Goal: Complete application form

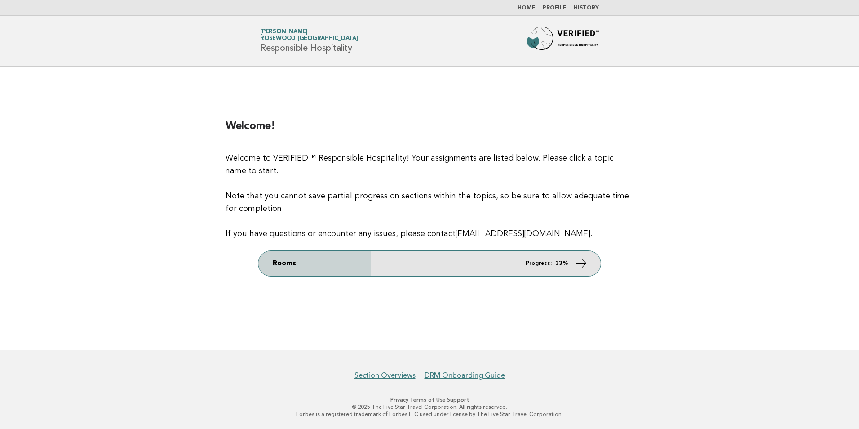
click at [587, 267] on icon at bounding box center [581, 262] width 13 height 13
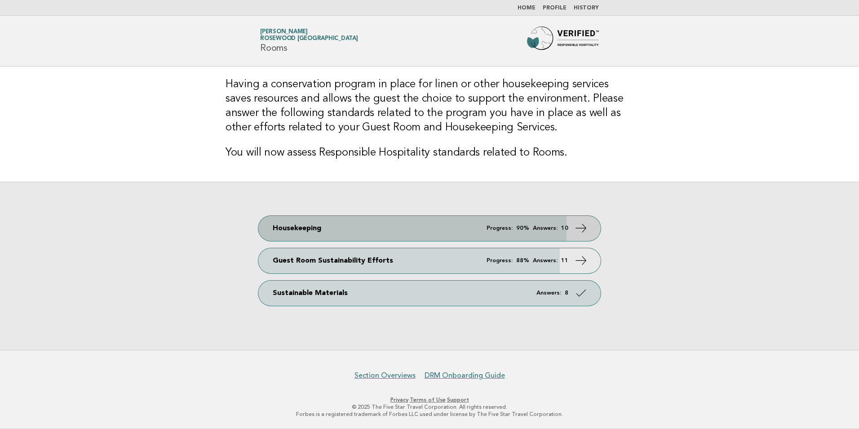
click at [539, 227] on em "Answers:" at bounding box center [545, 228] width 25 height 6
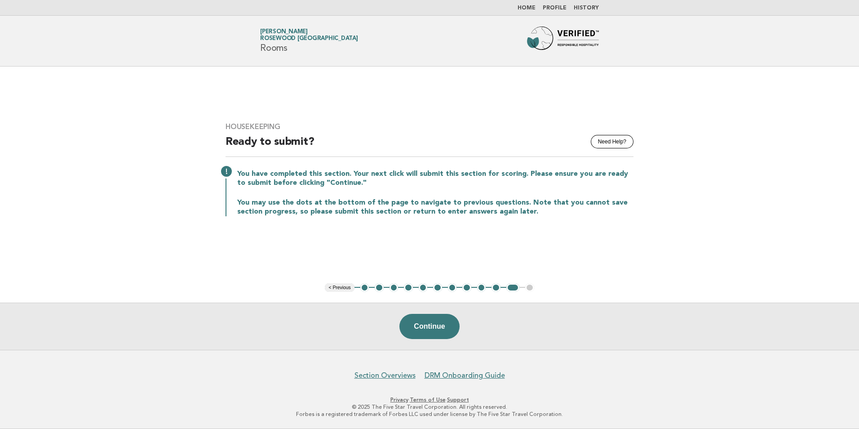
click at [363, 289] on button "1" at bounding box center [365, 287] width 9 height 9
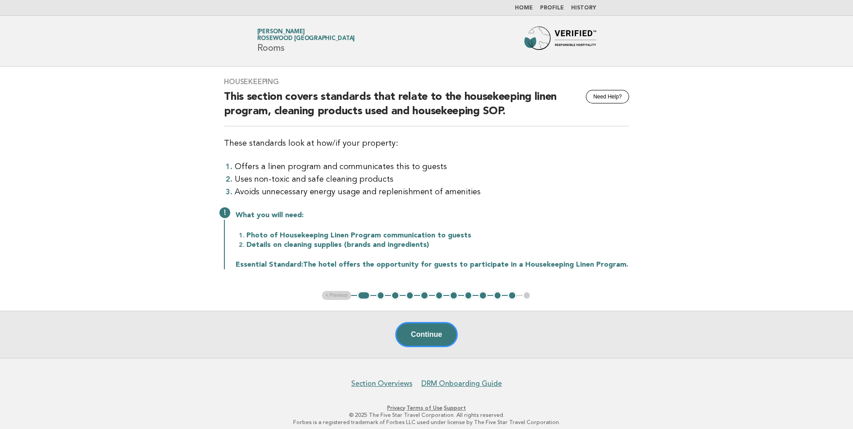
click at [382, 298] on button "2" at bounding box center [380, 295] width 9 height 9
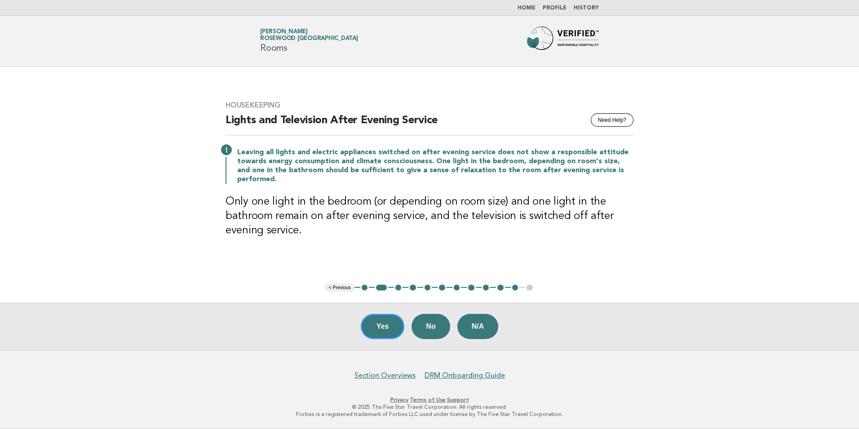
click at [399, 289] on button "3" at bounding box center [398, 287] width 9 height 9
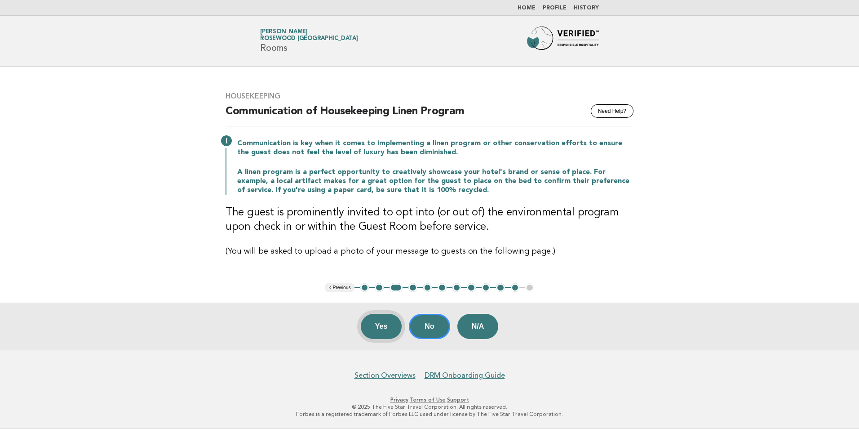
click at [387, 332] on button "Yes" at bounding box center [381, 326] width 41 height 25
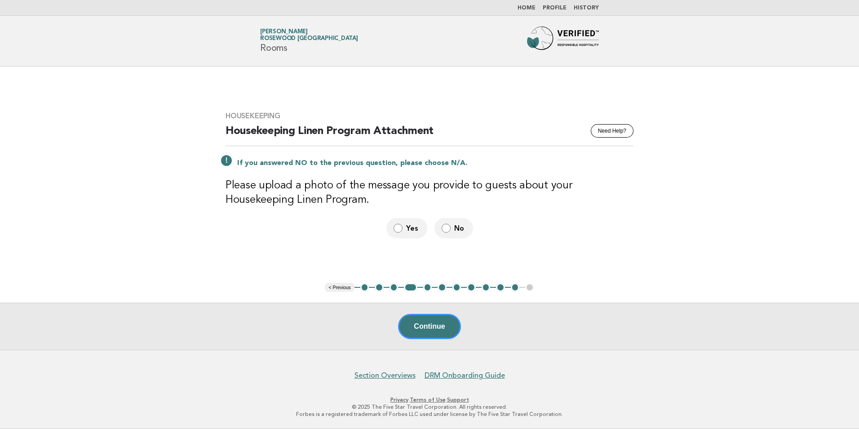
click at [404, 227] on label "Yes" at bounding box center [407, 228] width 41 height 20
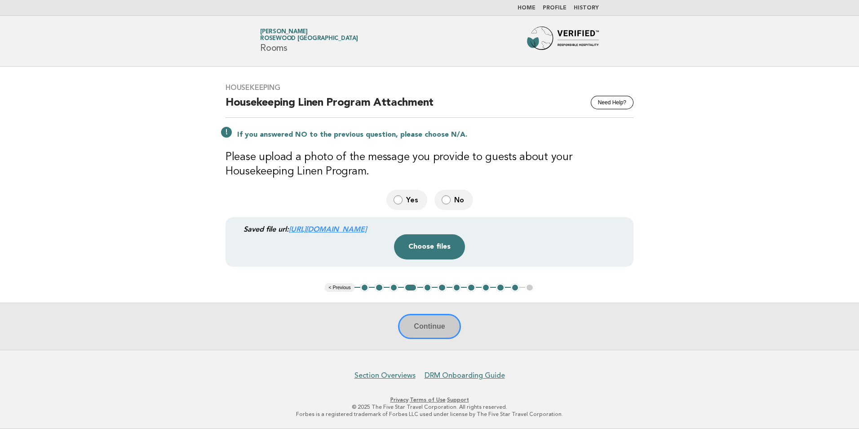
click at [442, 334] on div "Continue" at bounding box center [429, 326] width 859 height 47
click at [423, 245] on button "Choose files" at bounding box center [429, 246] width 71 height 25
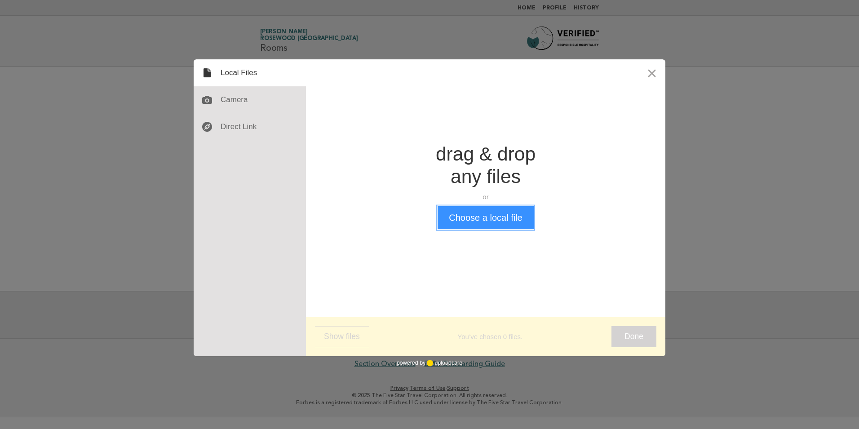
click at [457, 224] on button "Choose a local file" at bounding box center [486, 217] width 96 height 23
click at [654, 73] on button "Close" at bounding box center [652, 72] width 27 height 27
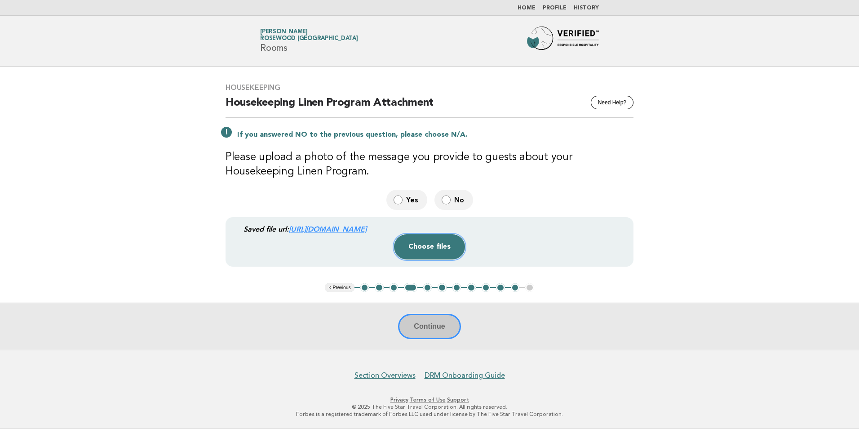
click at [435, 252] on button "Choose files" at bounding box center [429, 246] width 71 height 25
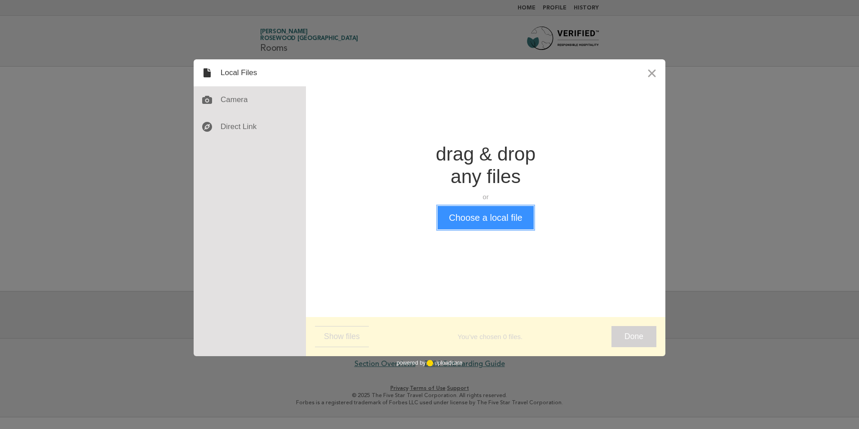
click at [463, 217] on button "Choose a local file" at bounding box center [486, 217] width 96 height 23
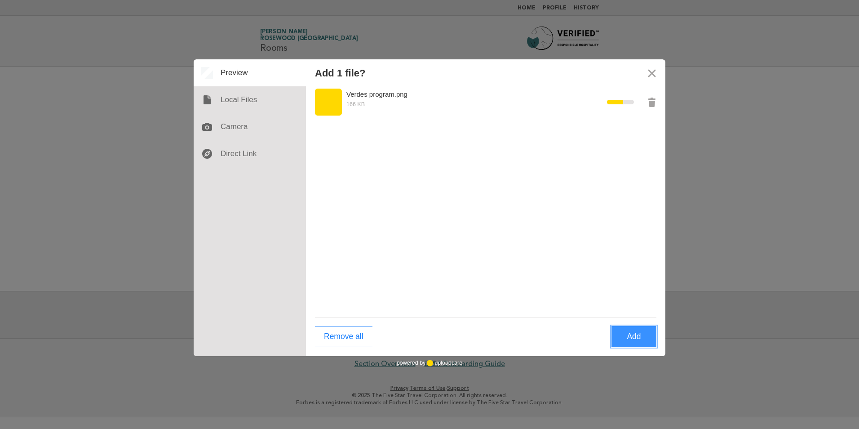
click at [636, 340] on button "Add" at bounding box center [634, 336] width 45 height 21
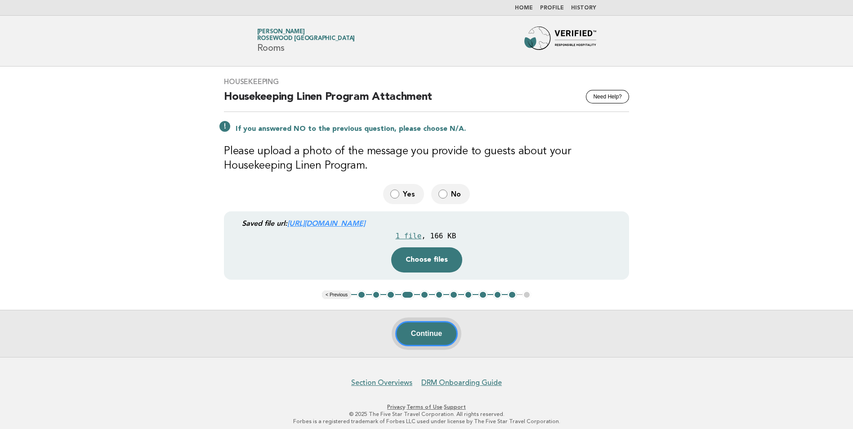
click at [421, 334] on button "Continue" at bounding box center [426, 333] width 62 height 25
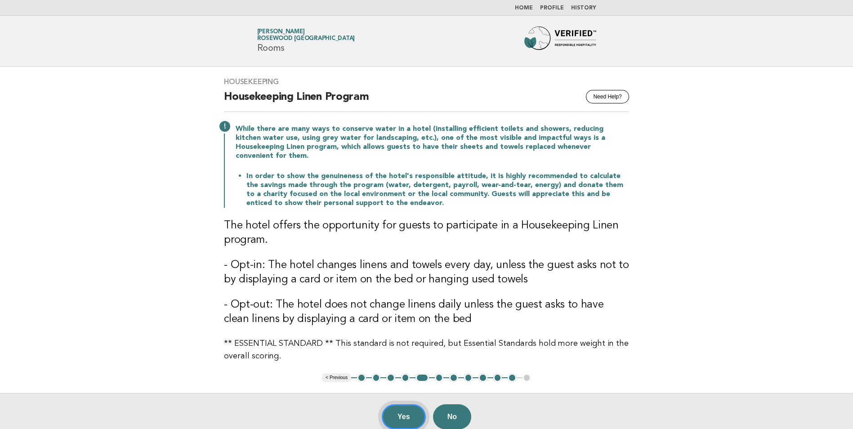
click at [418, 408] on button "Yes" at bounding box center [404, 416] width 44 height 25
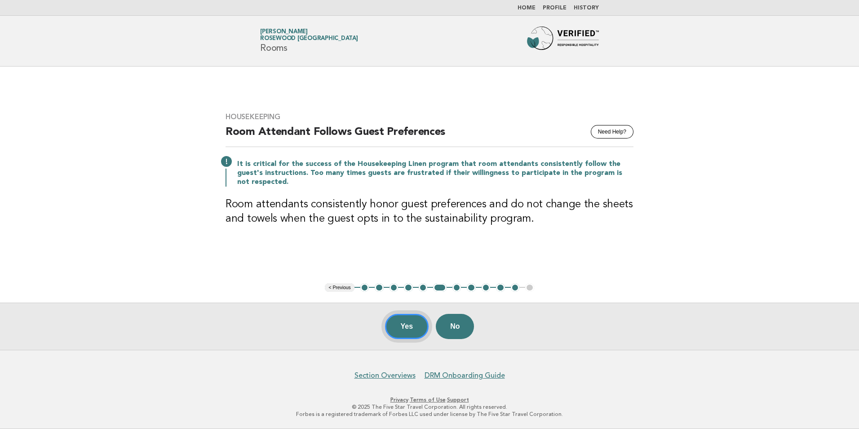
click at [409, 329] on button "Yes" at bounding box center [407, 326] width 44 height 25
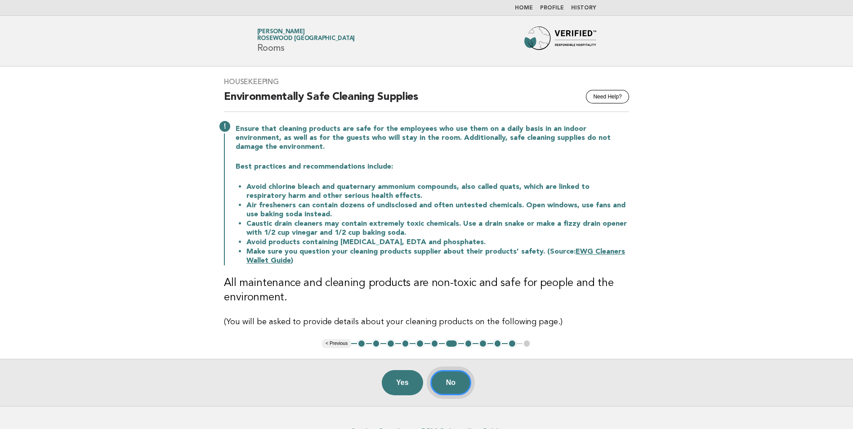
click at [454, 379] on button "No" at bounding box center [450, 382] width 41 height 25
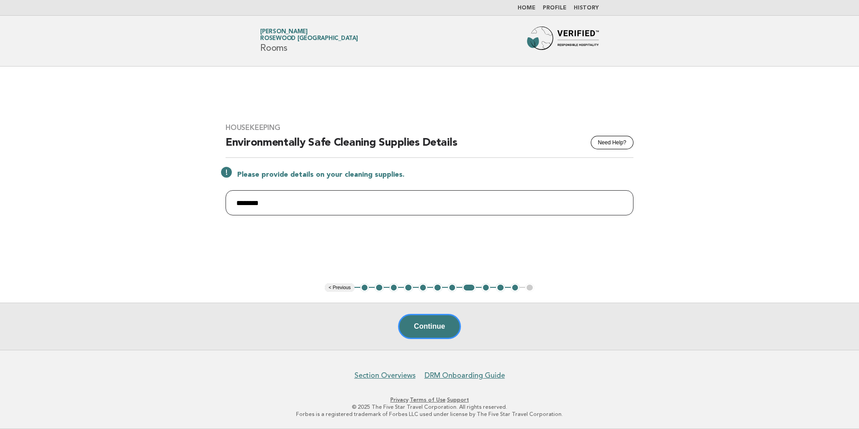
click at [412, 205] on input "********" at bounding box center [430, 202] width 408 height 25
drag, startPoint x: 412, startPoint y: 205, endPoint x: 142, endPoint y: 197, distance: 269.8
click at [142, 197] on main "Housekeeping Need Help? Environmentally Safe Cleaning Supplies Details Please p…" at bounding box center [429, 208] width 859 height 283
click at [292, 209] on input "text" at bounding box center [430, 202] width 408 height 25
paste input "**********"
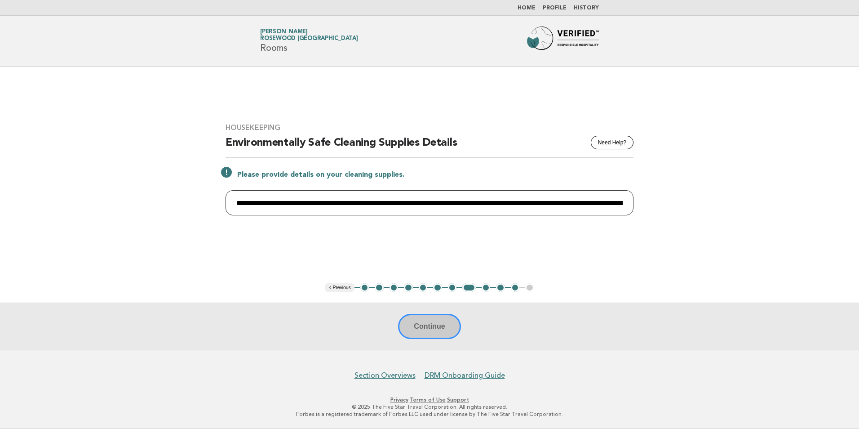
scroll to position [0, 682]
click at [253, 205] on input "**********" at bounding box center [430, 202] width 408 height 25
click at [246, 198] on input "**********" at bounding box center [430, 202] width 408 height 25
type input "**********"
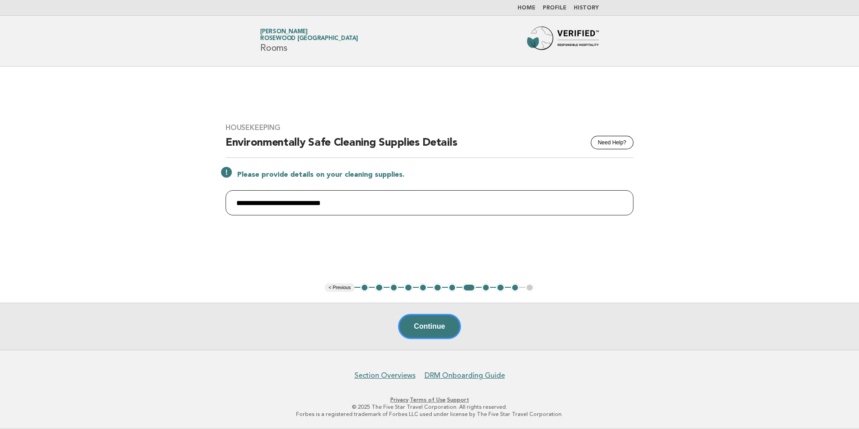
paste input "**********"
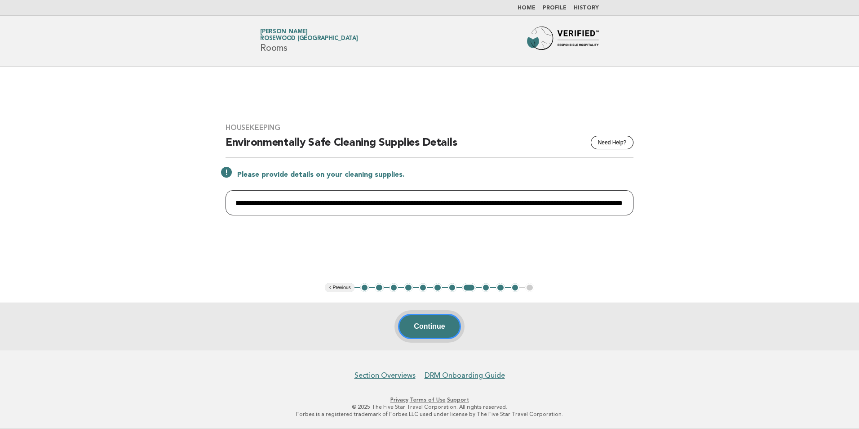
type input "**********"
click at [427, 324] on button "Continue" at bounding box center [429, 326] width 62 height 25
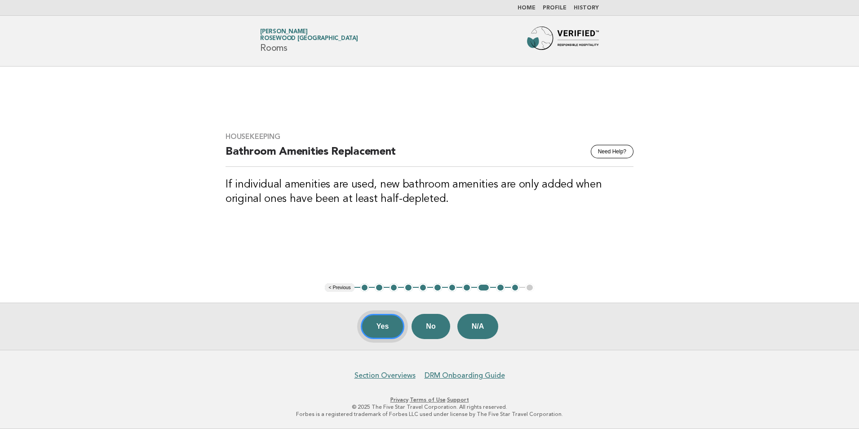
click at [387, 332] on button "Yes" at bounding box center [383, 326] width 44 height 25
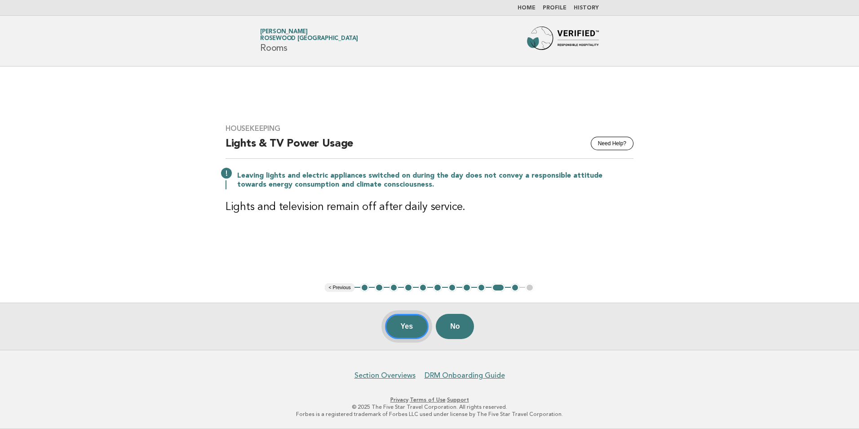
click at [407, 328] on button "Yes" at bounding box center [407, 326] width 44 height 25
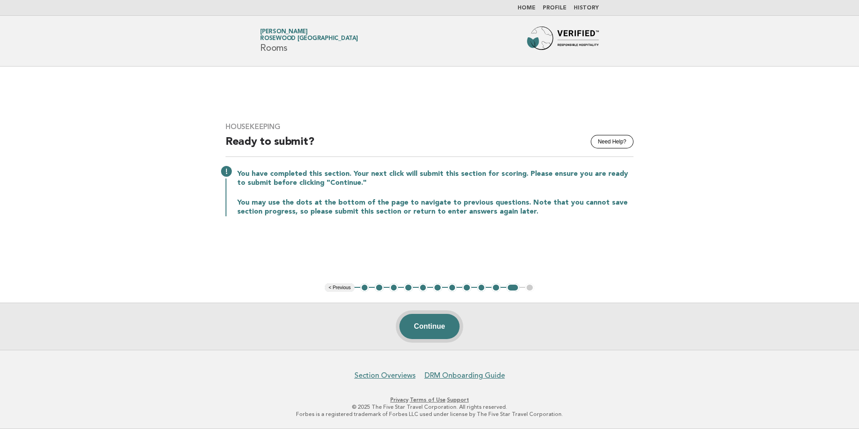
click at [435, 328] on button "Continue" at bounding box center [430, 326] width 60 height 25
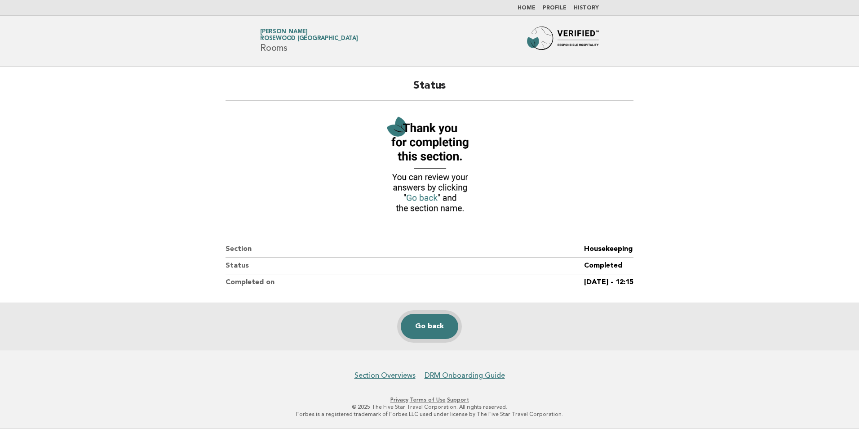
click at [421, 329] on link "Go back" at bounding box center [430, 326] width 58 height 25
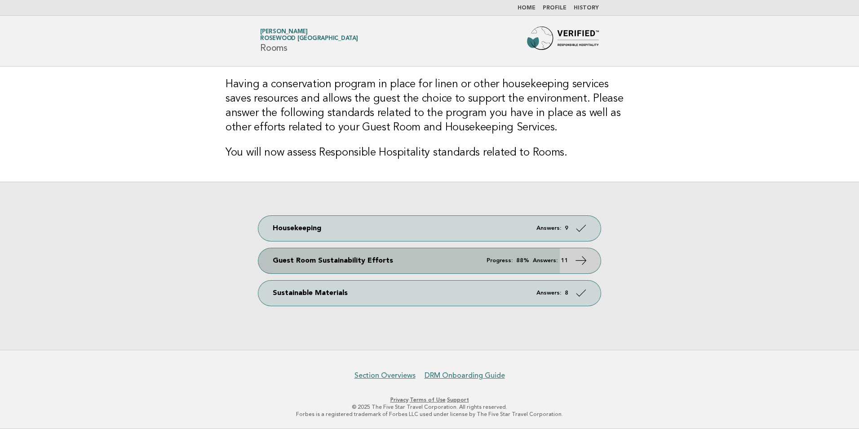
click at [583, 259] on icon at bounding box center [581, 260] width 13 height 13
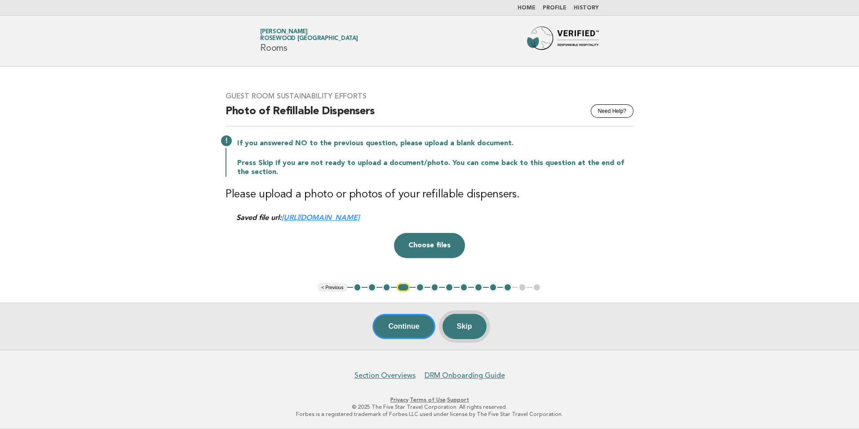
click at [477, 326] on button "Skip" at bounding box center [465, 326] width 44 height 25
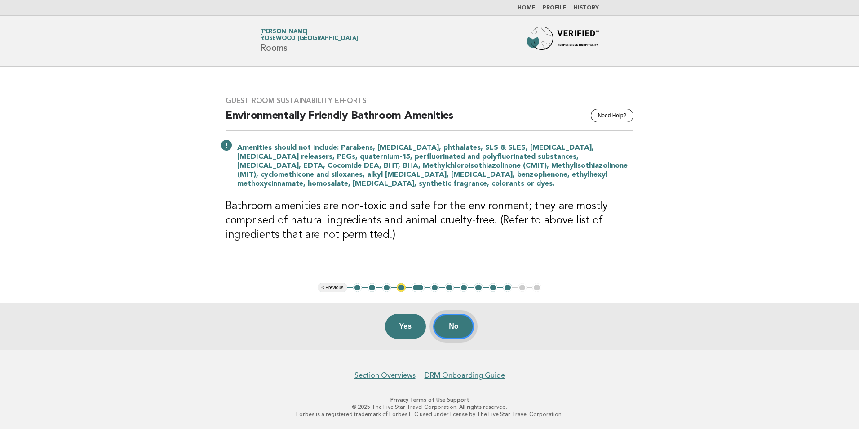
click at [468, 330] on button "No" at bounding box center [453, 326] width 41 height 25
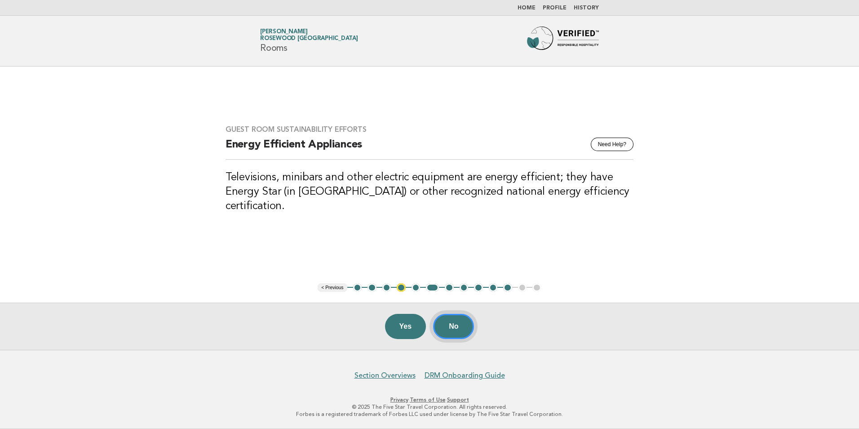
click at [462, 325] on button "No" at bounding box center [453, 326] width 41 height 25
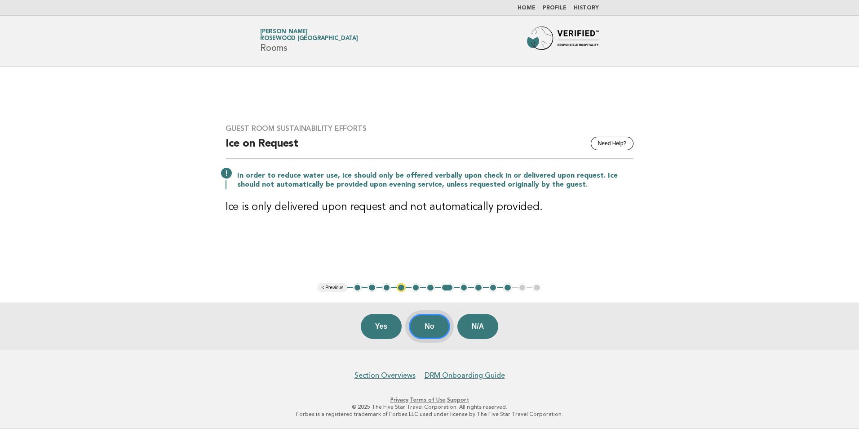
click at [434, 326] on button "No" at bounding box center [429, 326] width 41 height 25
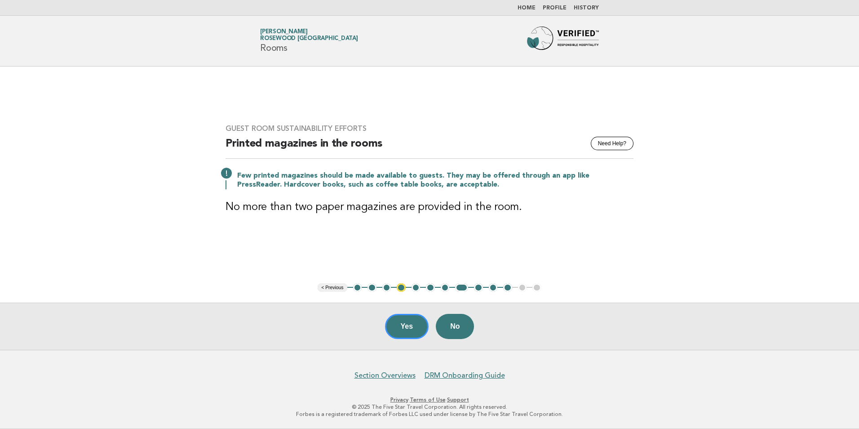
click at [409, 329] on button "Yes" at bounding box center [407, 326] width 44 height 25
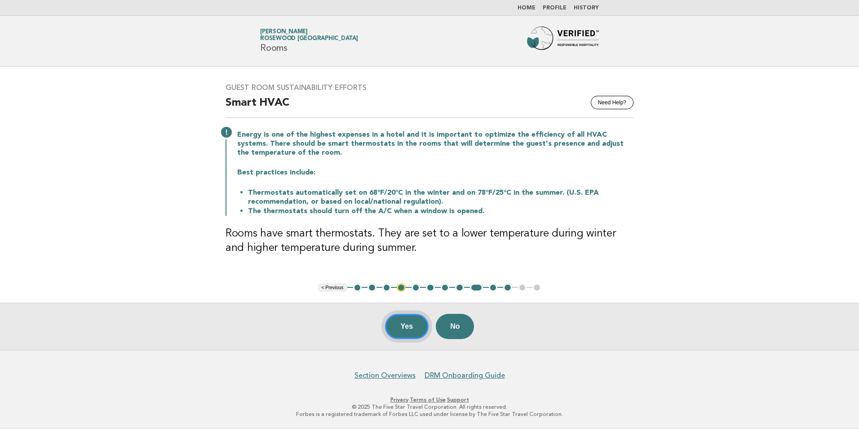
click at [418, 325] on button "Yes" at bounding box center [407, 326] width 44 height 25
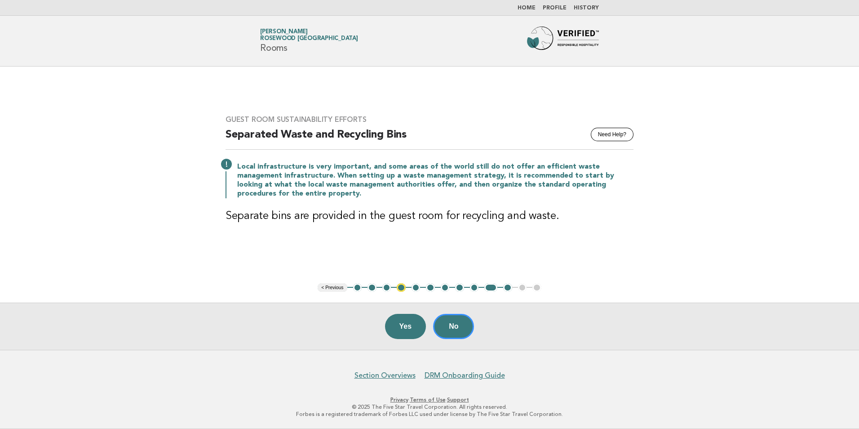
click at [402, 289] on button "4" at bounding box center [401, 287] width 9 height 9
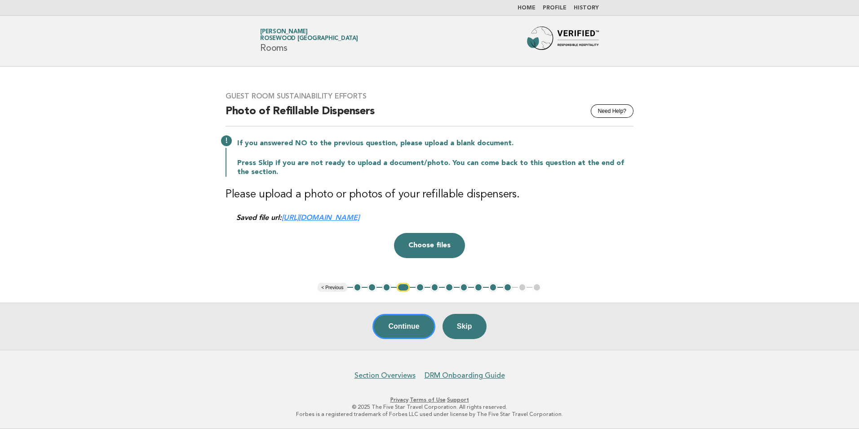
click at [479, 286] on button "9" at bounding box center [478, 287] width 9 height 9
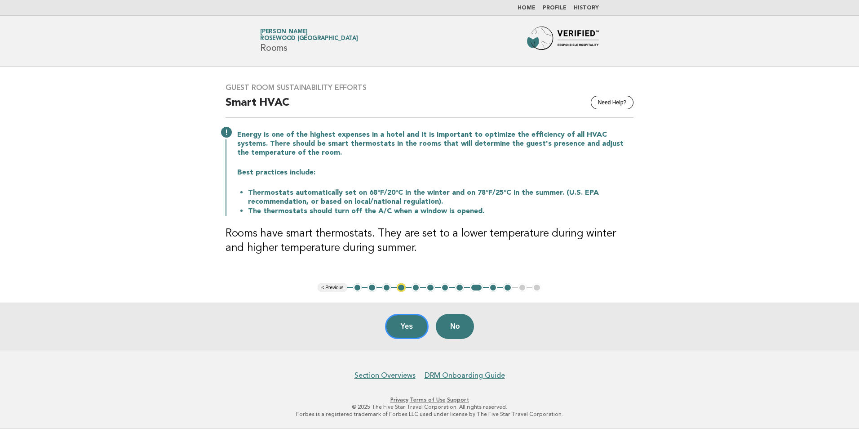
click at [493, 287] on button "10" at bounding box center [493, 287] width 9 height 9
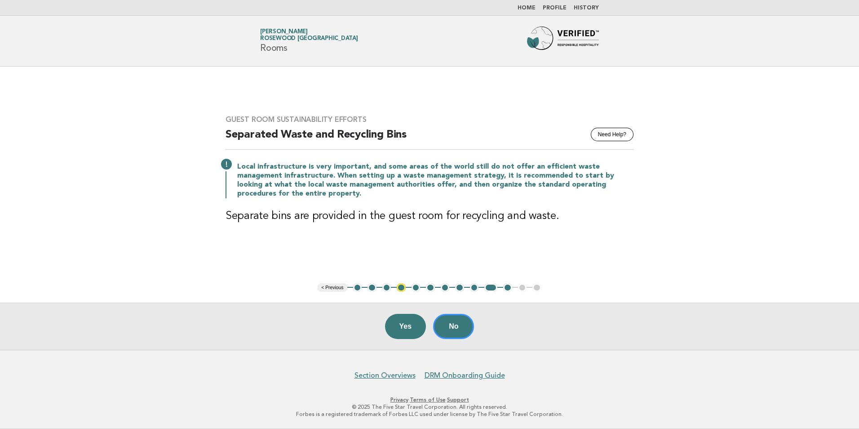
click at [507, 288] on button "11" at bounding box center [507, 287] width 9 height 9
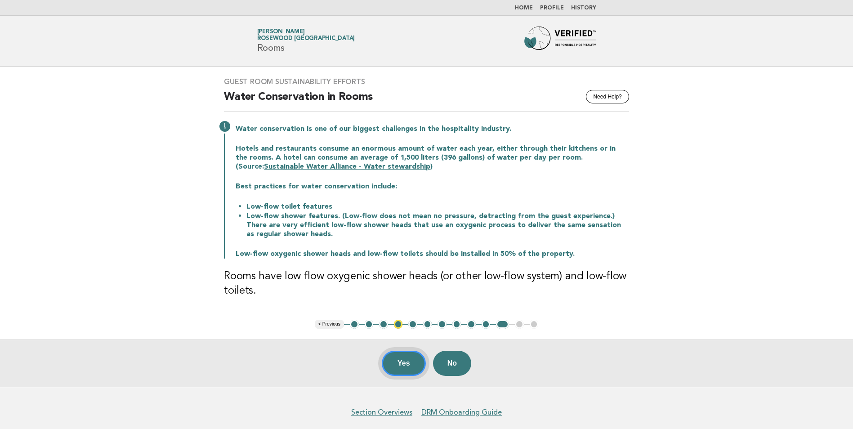
click at [411, 363] on button "Yes" at bounding box center [404, 363] width 44 height 25
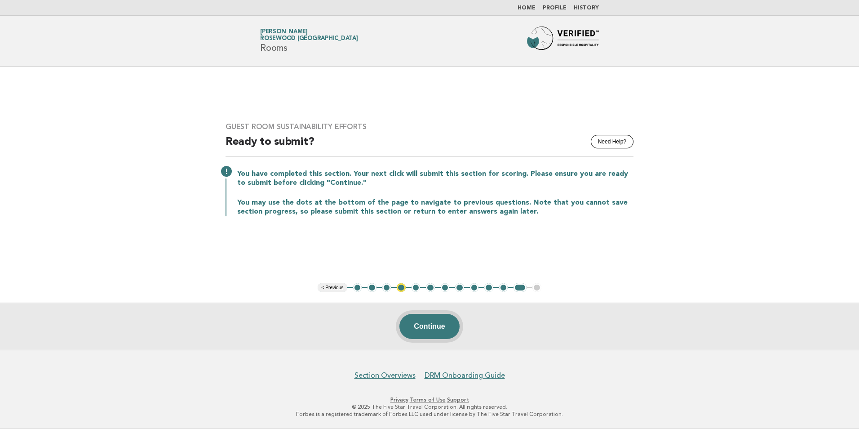
click at [438, 328] on button "Continue" at bounding box center [430, 326] width 60 height 25
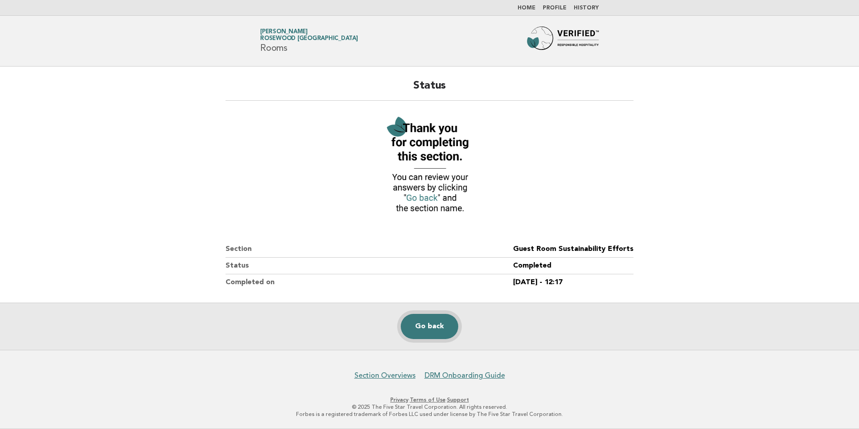
click at [439, 328] on link "Go back" at bounding box center [430, 326] width 58 height 25
